Goal: Information Seeking & Learning: Find specific fact

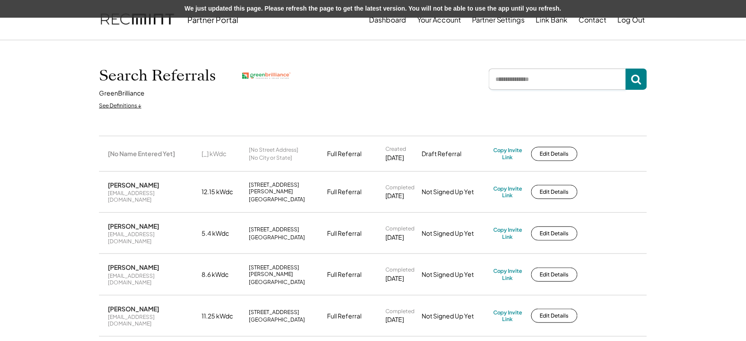
type input "*"
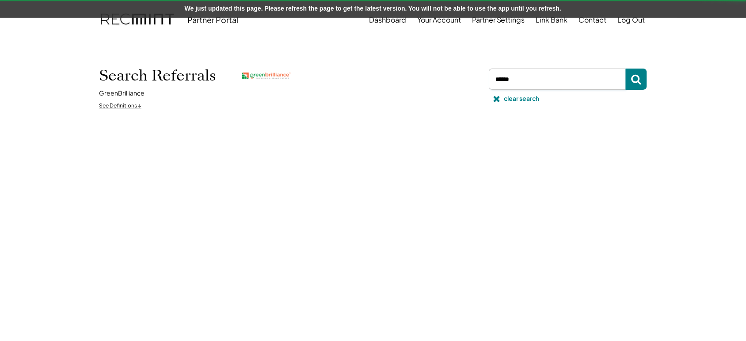
click at [545, 78] on input "input" at bounding box center [557, 79] width 137 height 21
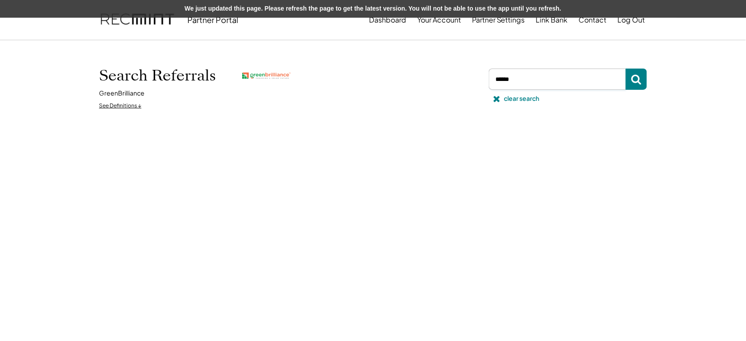
click at [526, 83] on input "input" at bounding box center [557, 79] width 137 height 21
type input "******"
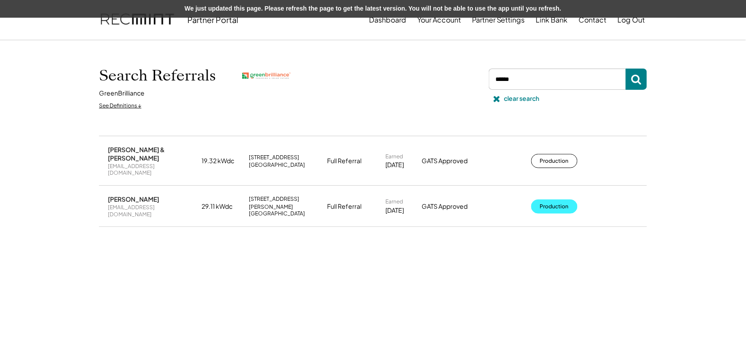
click at [557, 199] on button "Production" at bounding box center [554, 206] width 46 height 14
click at [522, 103] on div "clear search" at bounding box center [521, 98] width 35 height 9
click at [507, 102] on div "clear search" at bounding box center [521, 98] width 35 height 9
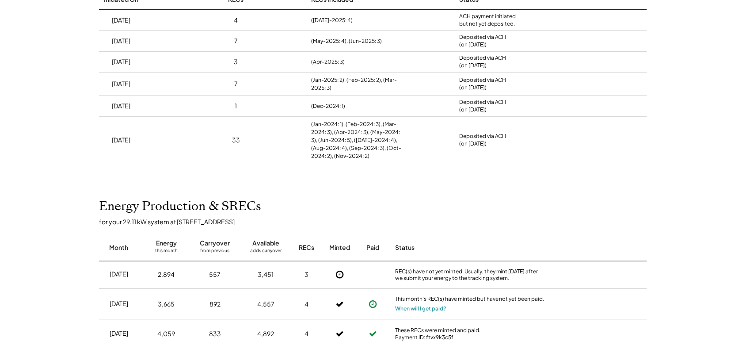
scroll to position [129, 0]
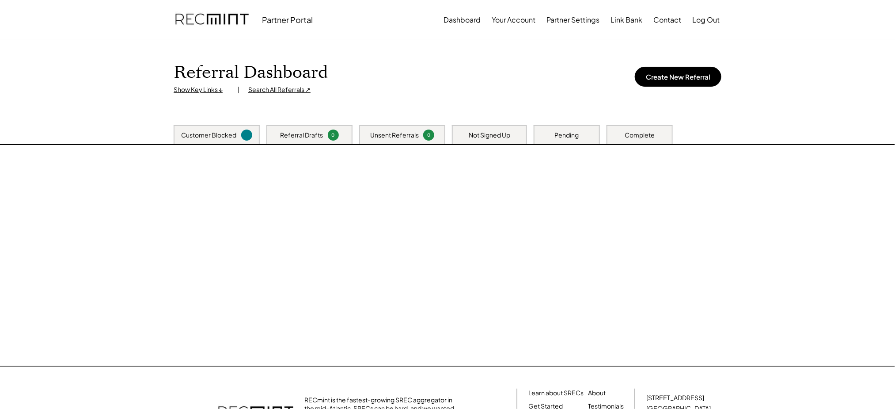
click at [281, 83] on h1 "Referral Dashboard" at bounding box center [251, 72] width 154 height 21
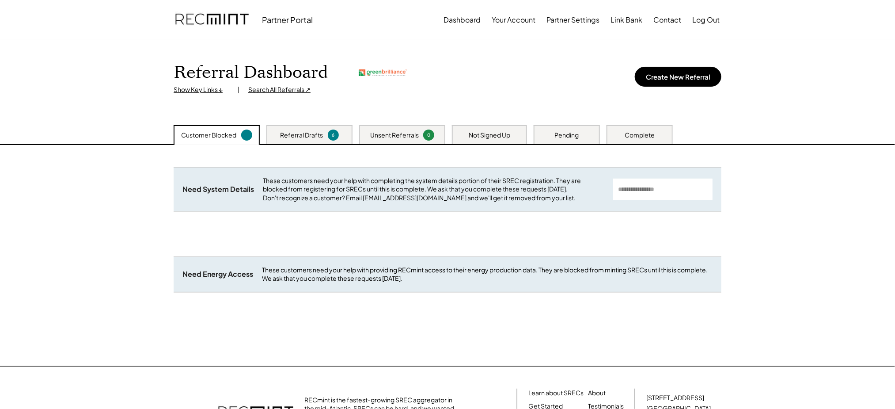
click at [275, 89] on div "Search All Referrals ↗" at bounding box center [279, 89] width 62 height 9
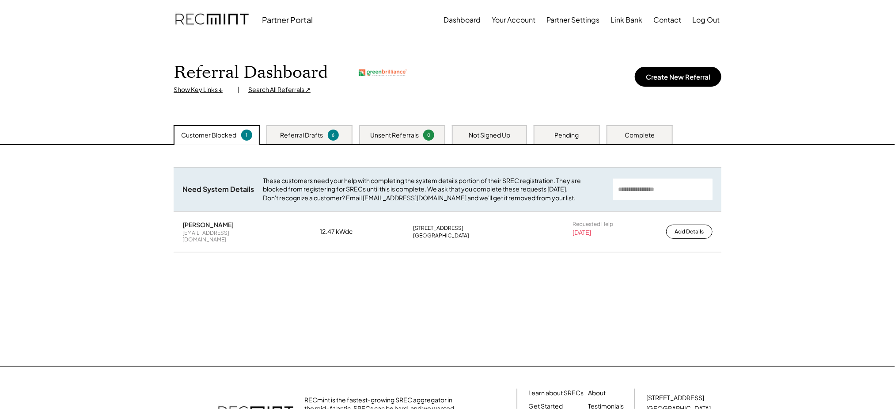
click at [300, 139] on div "Referral Drafts 6" at bounding box center [310, 134] width 86 height 19
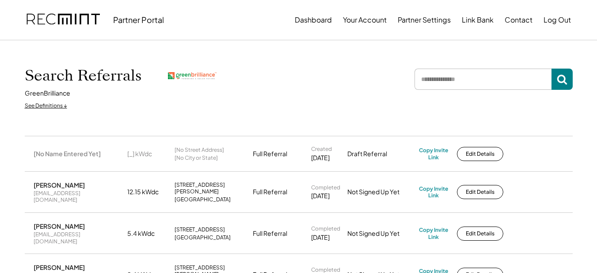
click at [552, 76] on input "input" at bounding box center [483, 79] width 137 height 21
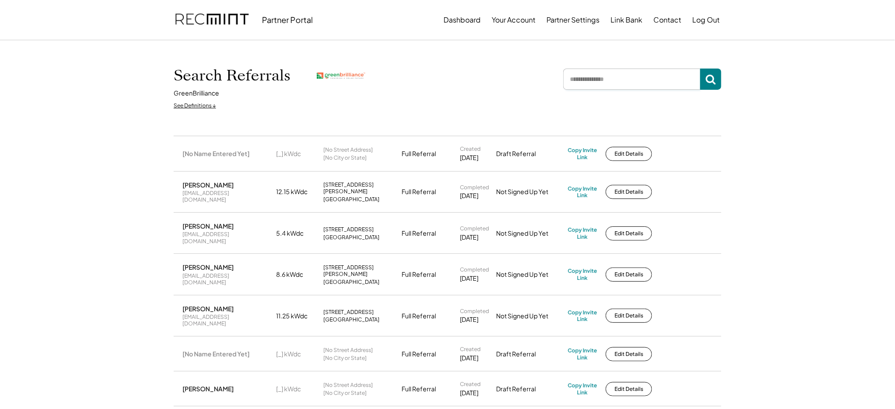
click at [597, 84] on input "input" at bounding box center [632, 79] width 137 height 21
type input "****"
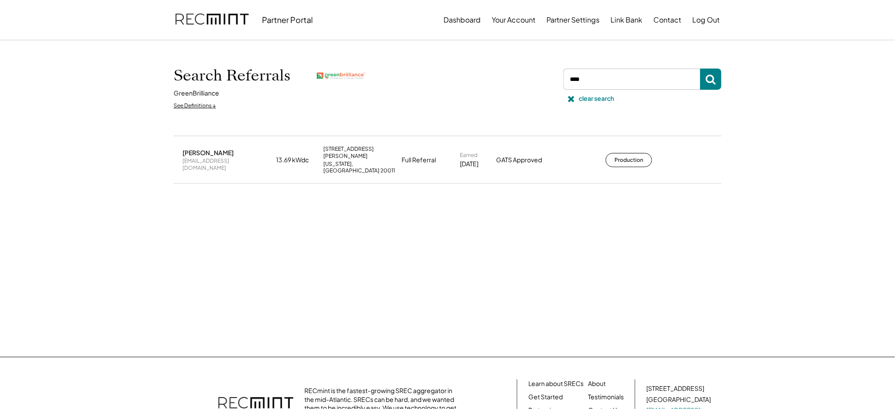
click at [209, 157] on div "[EMAIL_ADDRESS][DOMAIN_NAME]" at bounding box center [227, 164] width 88 height 14
copy div "[EMAIL_ADDRESS][DOMAIN_NAME]"
click at [594, 97] on div "clear search" at bounding box center [596, 98] width 35 height 9
